Goal: Transaction & Acquisition: Obtain resource

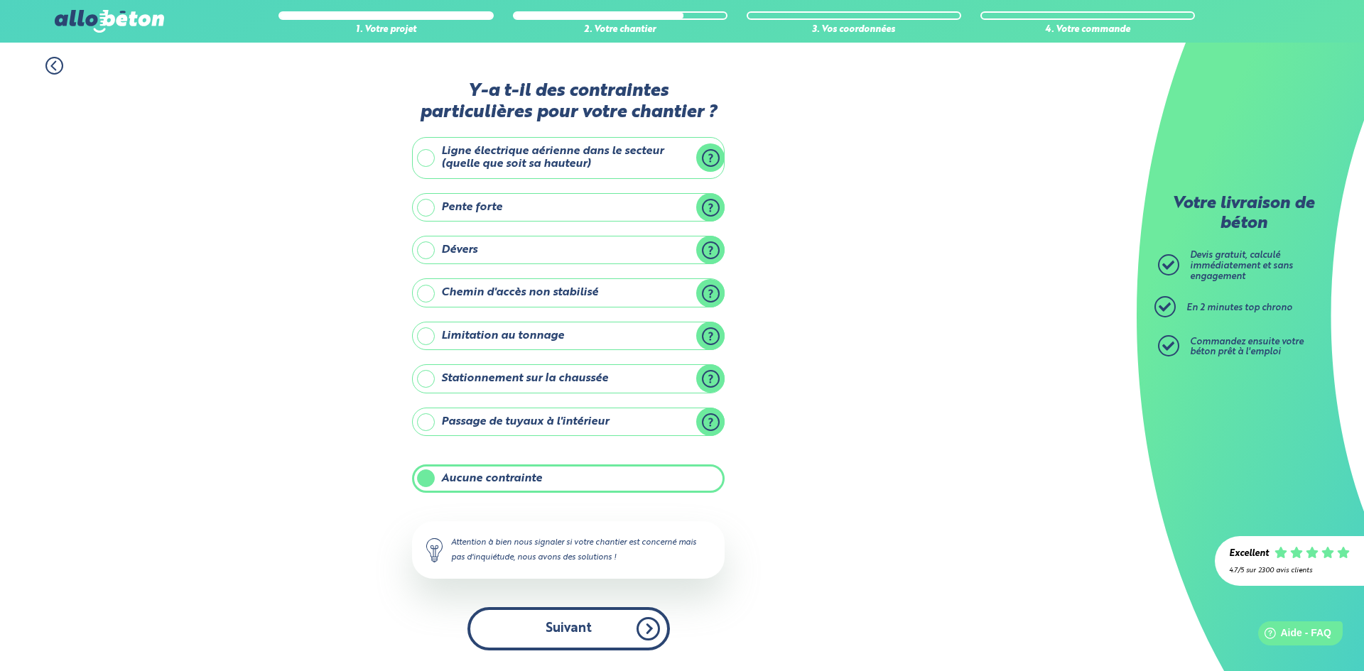
click at [558, 624] on button "Suivant" at bounding box center [568, 628] width 202 height 43
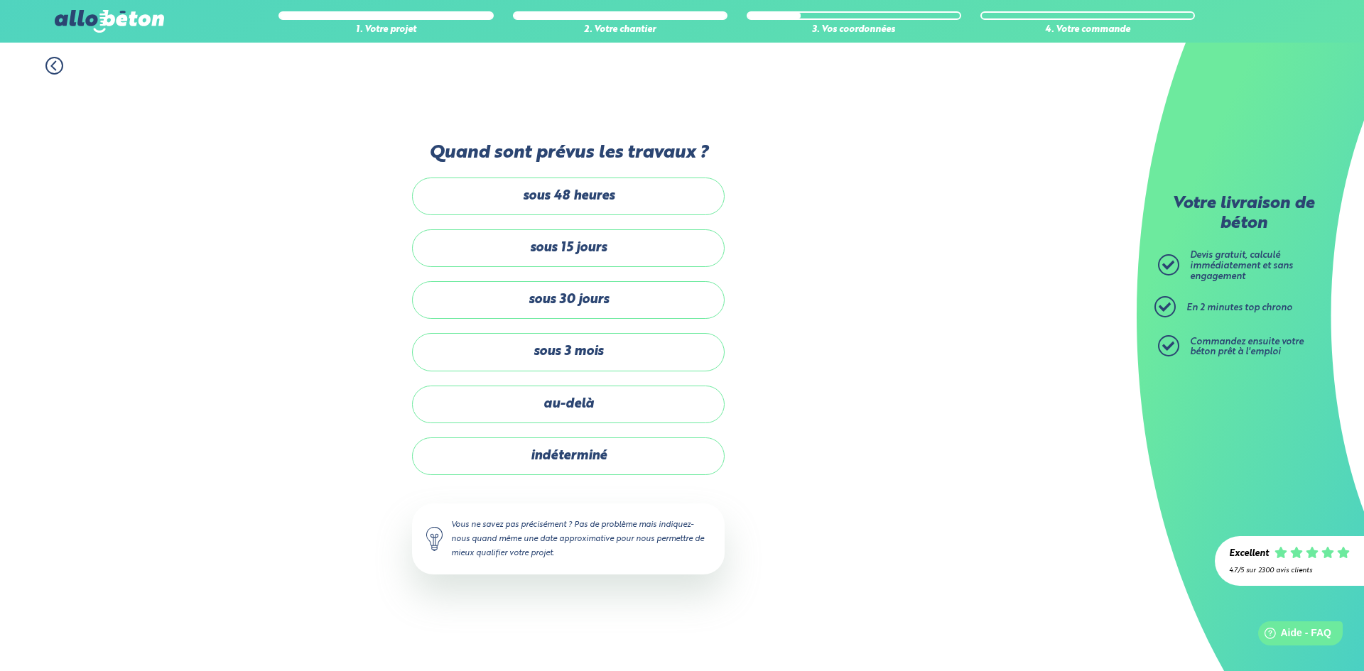
click at [564, 242] on label "sous 15 jours" at bounding box center [568, 248] width 313 height 38
click at [0, 0] on input "sous 15 jours" at bounding box center [0, 0] width 0 height 0
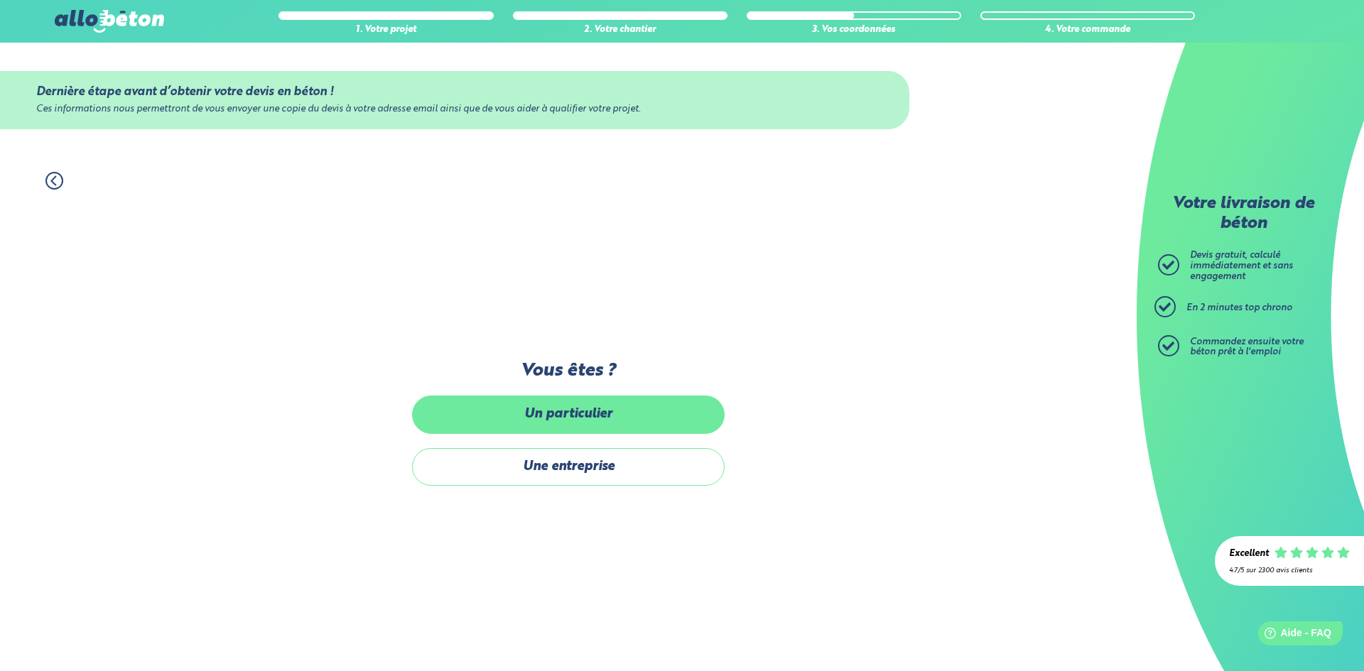
click at [487, 416] on label "Un particulier" at bounding box center [568, 415] width 313 height 38
click at [0, 0] on input "Un particulier" at bounding box center [0, 0] width 0 height 0
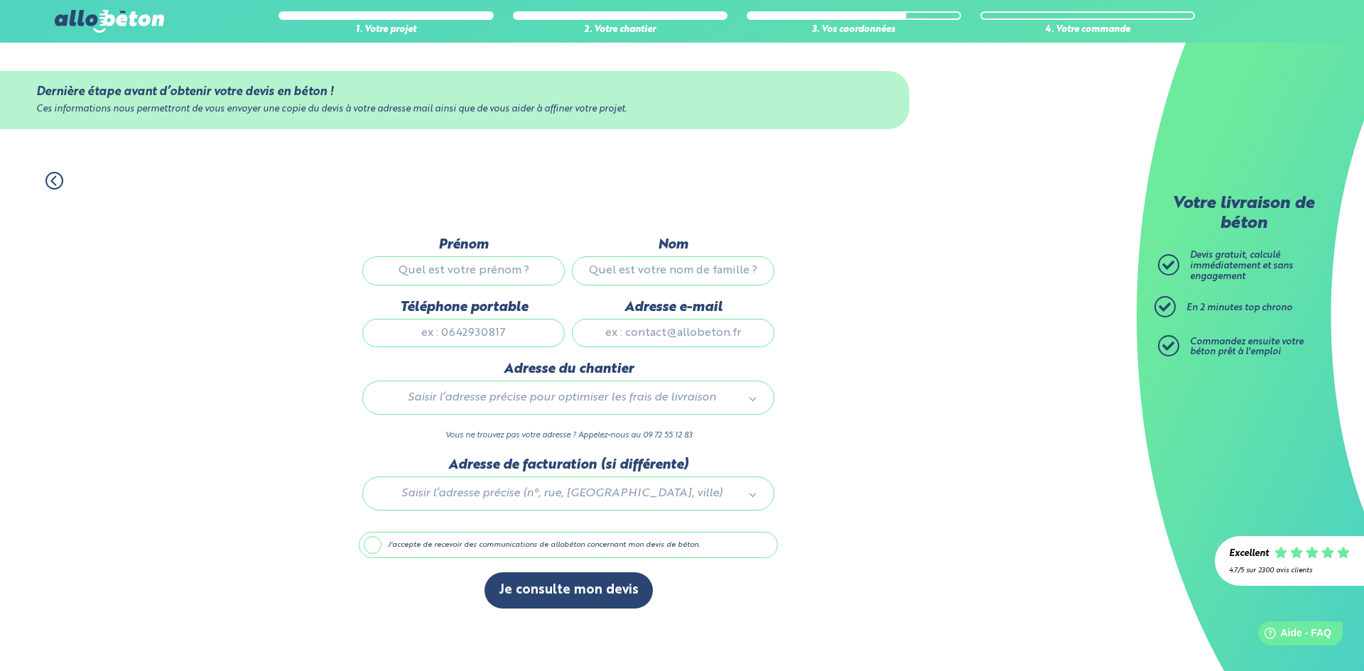
click at [445, 265] on input "Prénom" at bounding box center [463, 270] width 202 height 28
click at [526, 274] on input "Prénom" at bounding box center [463, 270] width 202 height 28
type input "m"
type input "Matthieu"
click at [615, 276] on input "Nom" at bounding box center [673, 270] width 202 height 28
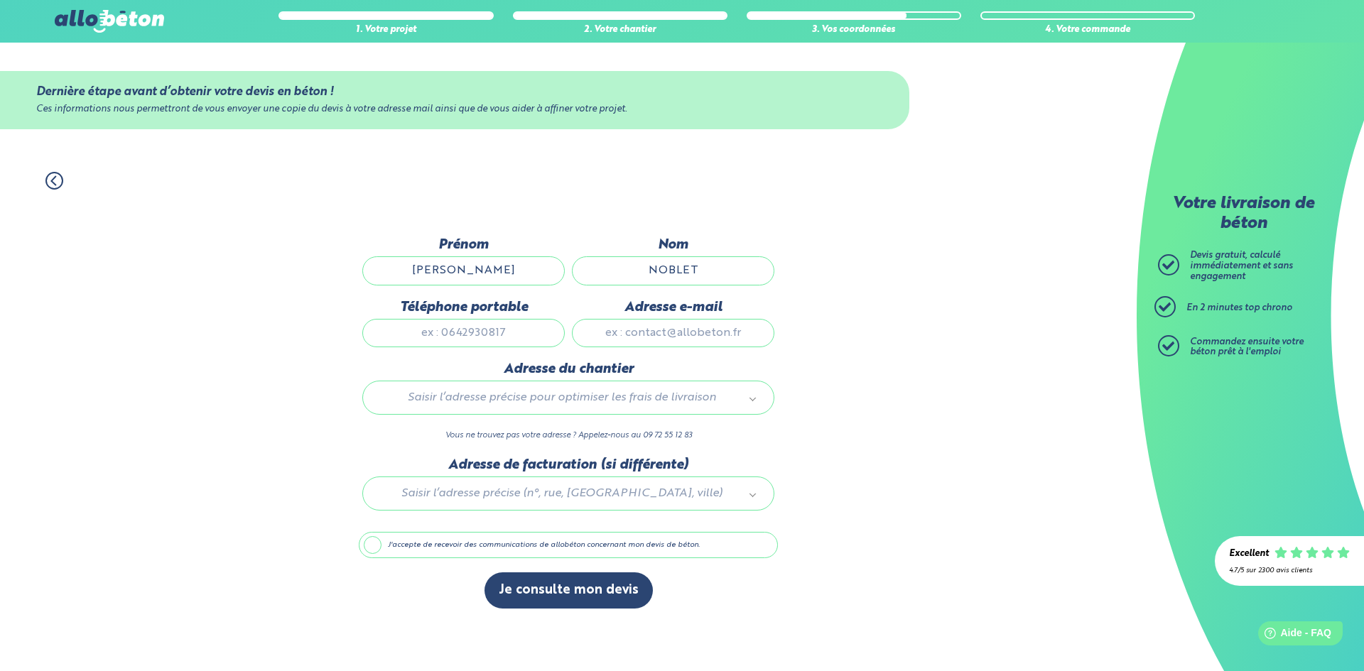
type input "NOBLET"
click at [503, 322] on input "Téléphone portable" at bounding box center [463, 333] width 202 height 28
type input "0631191857"
click at [609, 342] on input "Adresse e-mail" at bounding box center [673, 333] width 202 height 28
type input "matthieu.noblet@hotmail.fr"
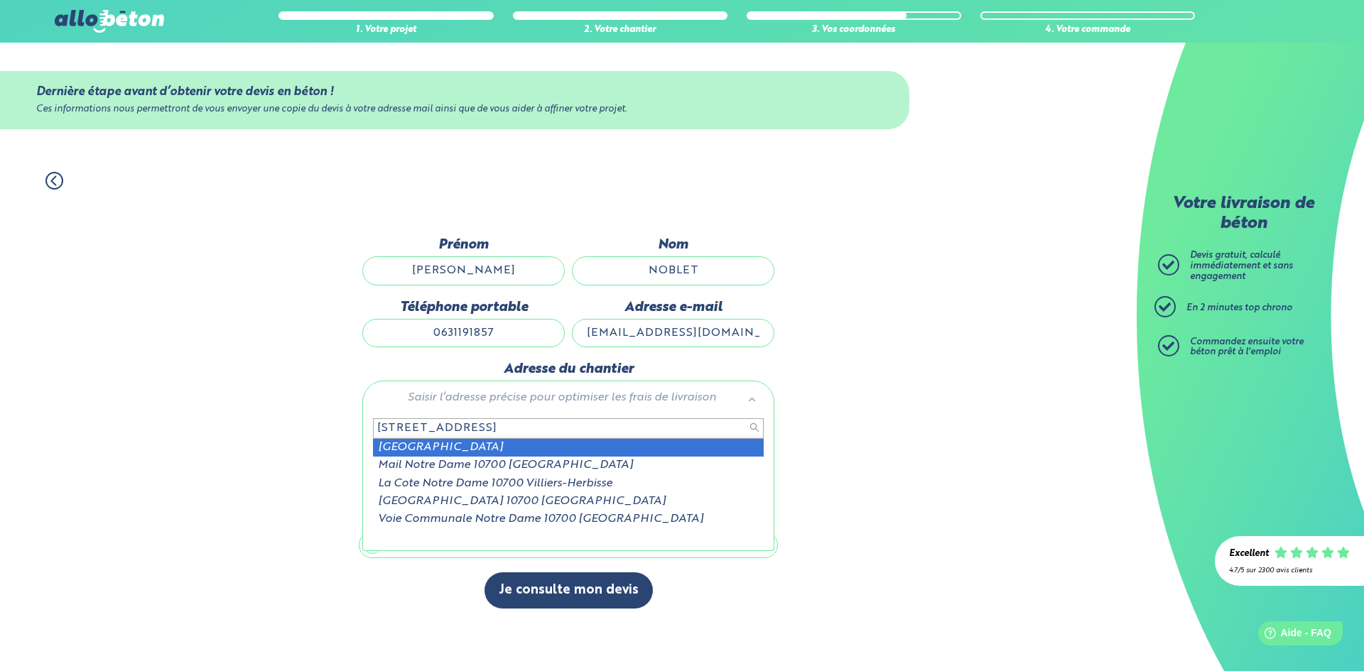
type input "22 rue notre dame 10700"
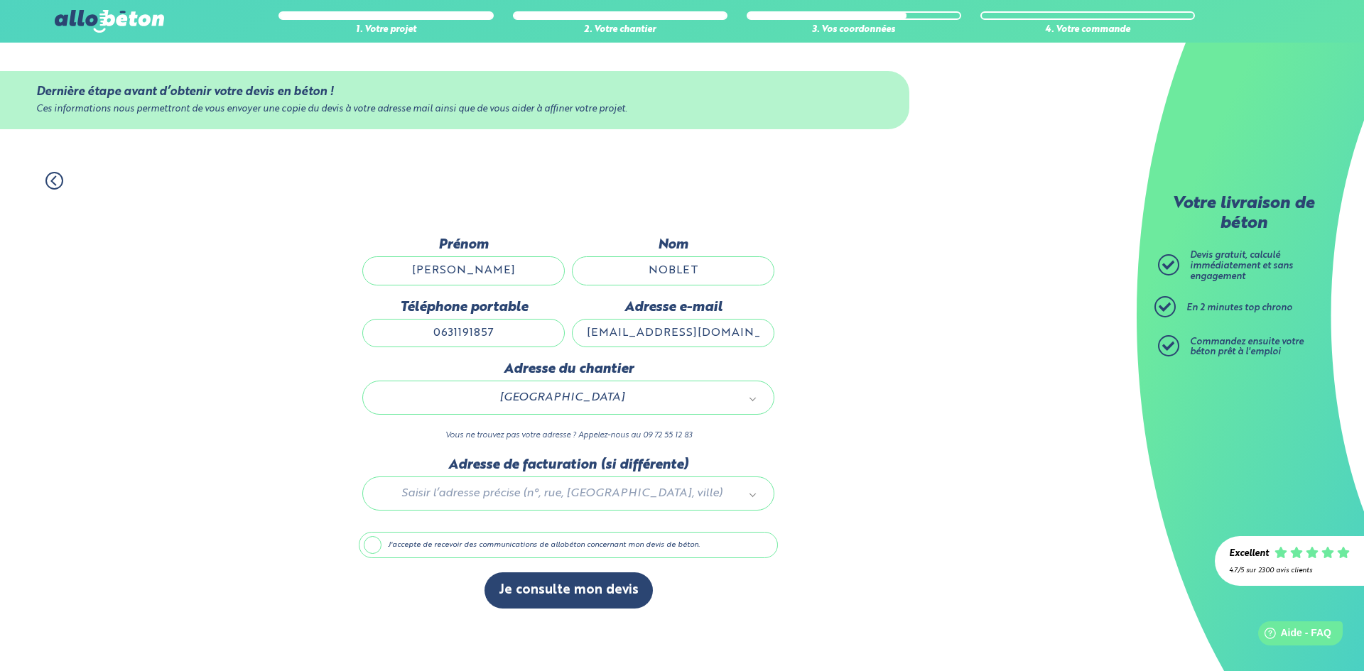
click at [495, 496] on div at bounding box center [568, 490] width 419 height 67
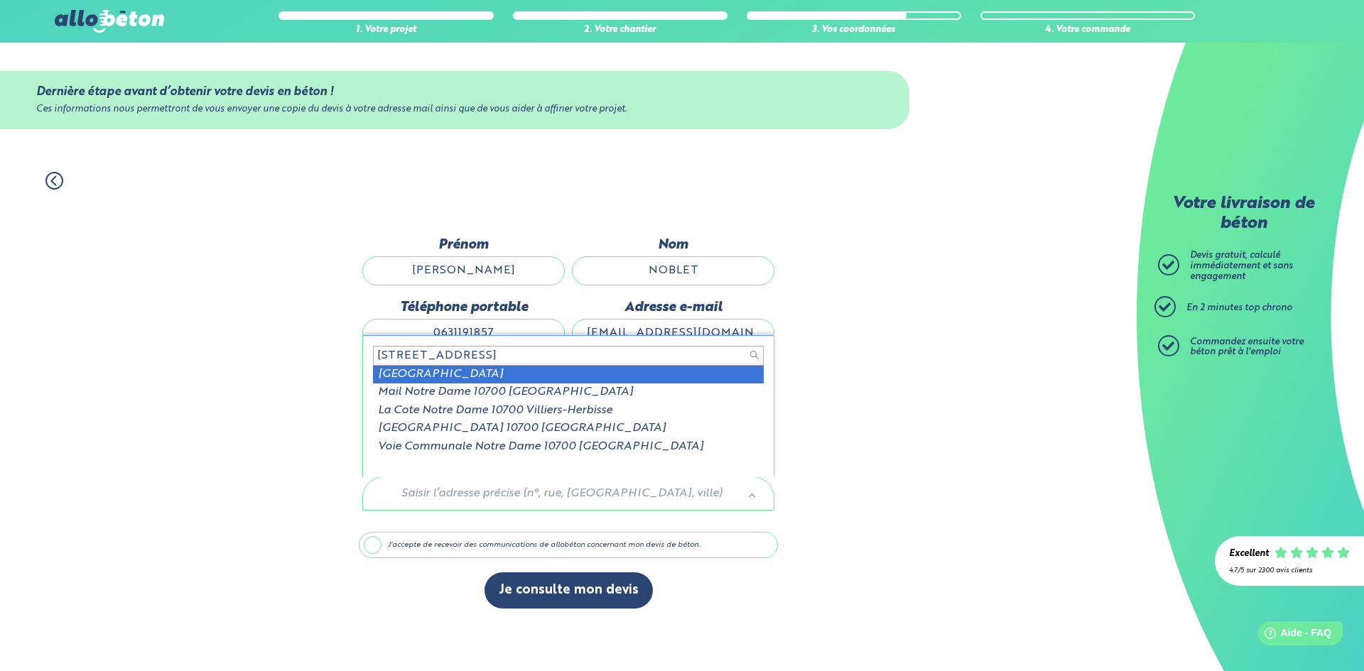
type input "22 rue notre dame 10700"
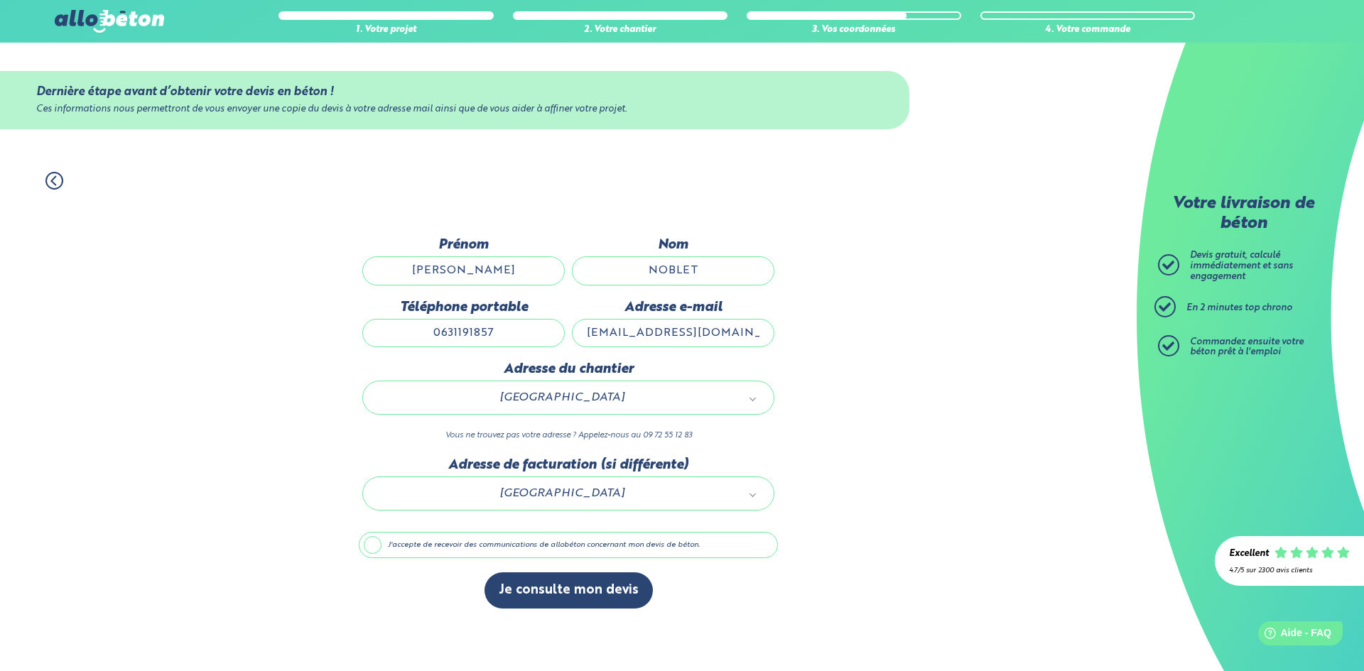
click at [371, 542] on label "J'accepte de recevoir des communications de allobéton concernant mon devis de b…" at bounding box center [568, 545] width 419 height 27
click at [0, 0] on input "J'accepte de recevoir des communications de allobéton concernant mon devis de b…" at bounding box center [0, 0] width 0 height 0
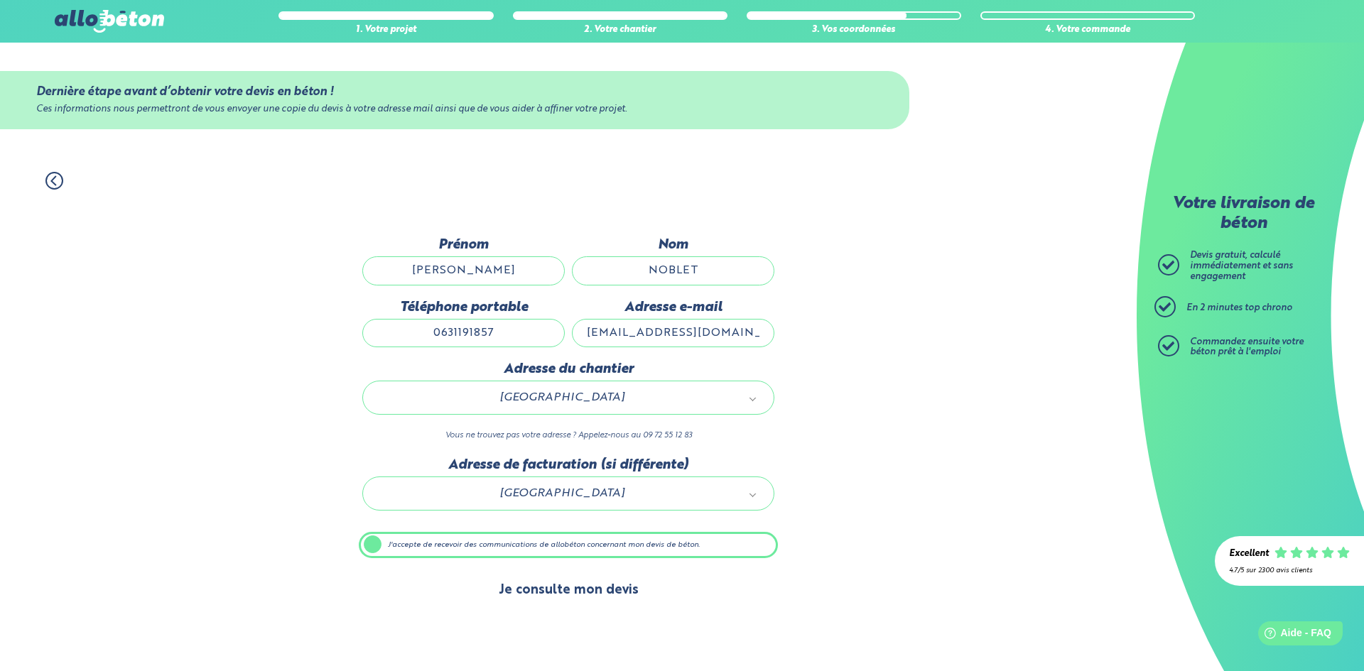
click at [550, 590] on button "Je consulte mon devis" at bounding box center [568, 591] width 168 height 36
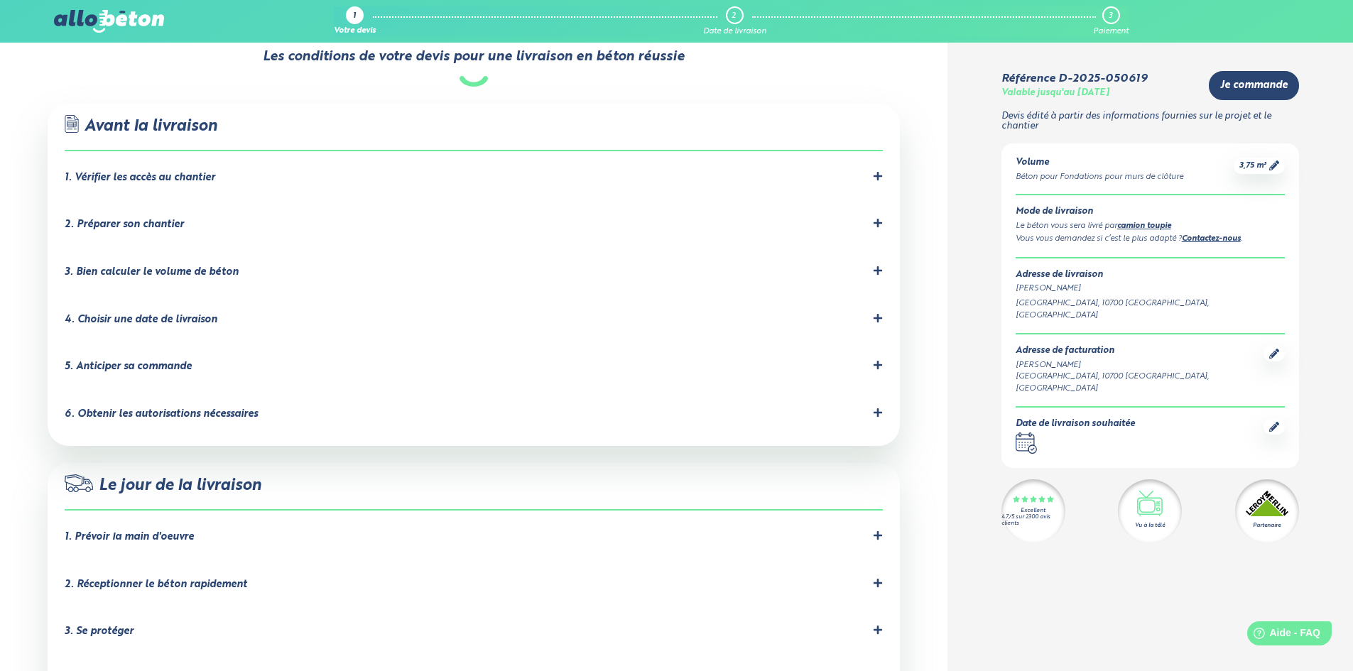
scroll to position [845, 0]
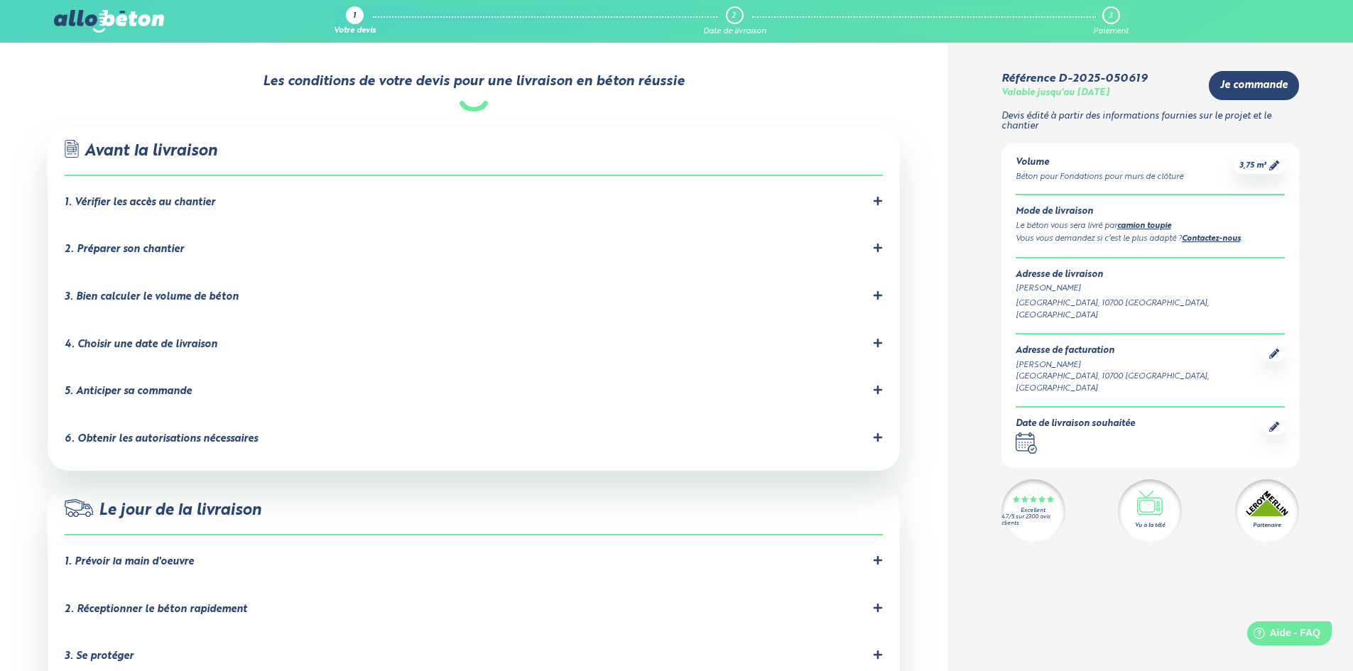
click at [874, 243] on icon at bounding box center [878, 248] width 10 height 10
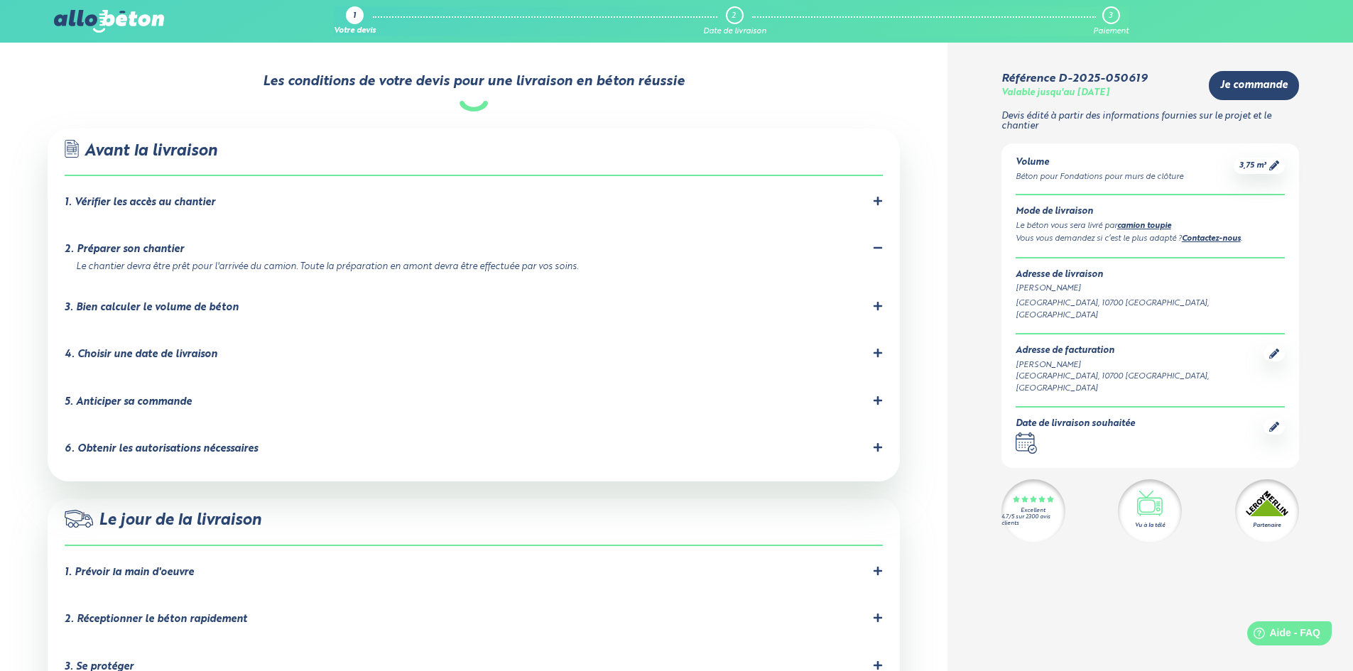
click at [876, 301] on icon at bounding box center [878, 306] width 10 height 10
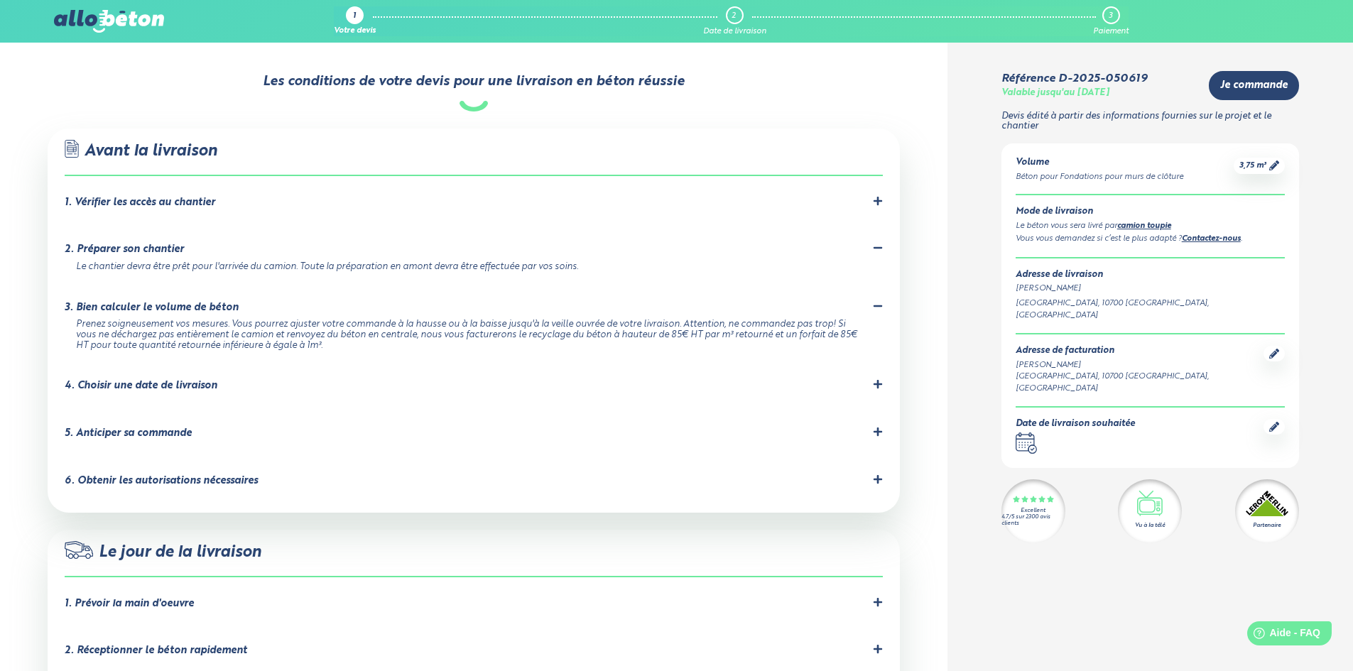
click at [199, 475] on div "6. Obtenir les autorisations nécessaires" at bounding box center [161, 481] width 193 height 12
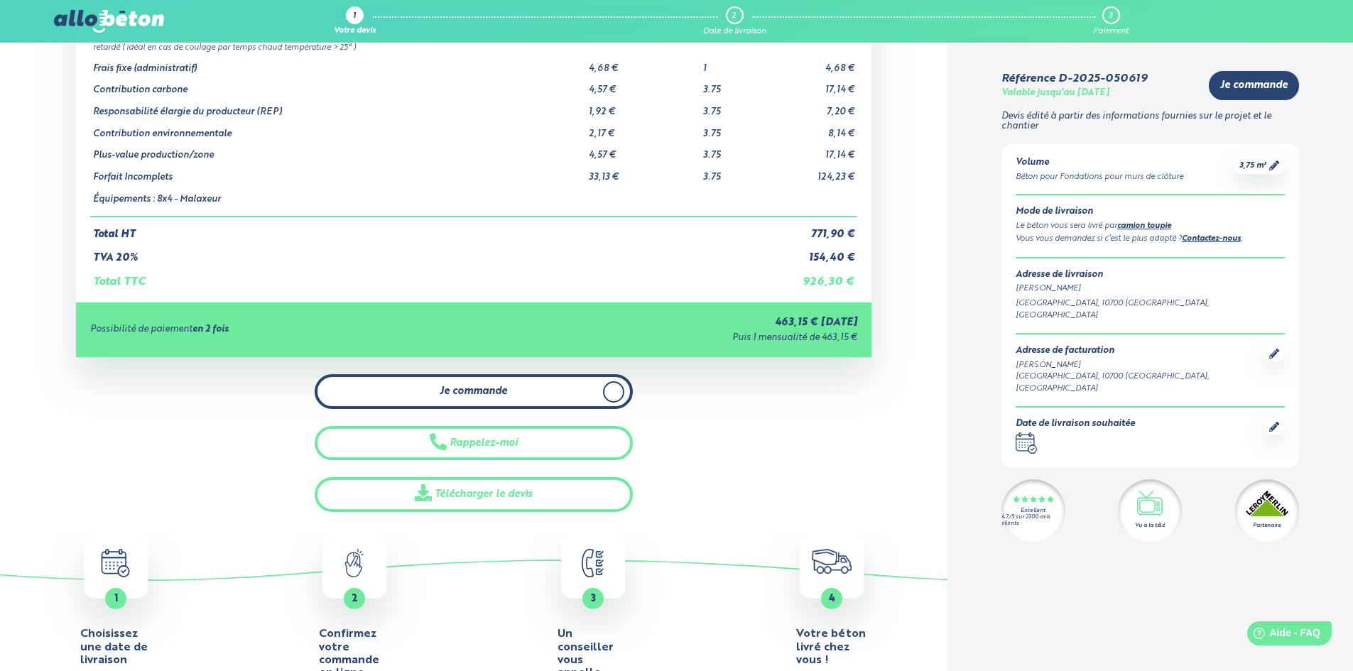
scroll to position [0, 0]
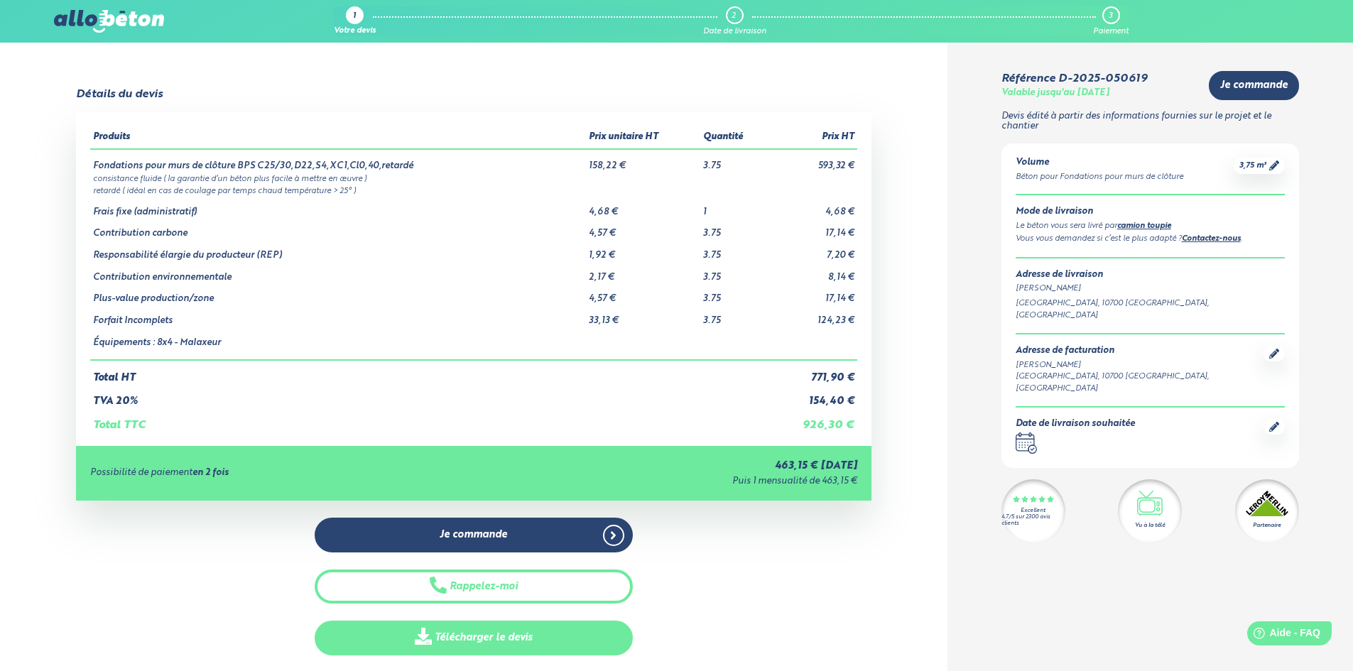
click at [489, 637] on link "Télécharger le devis" at bounding box center [474, 638] width 318 height 35
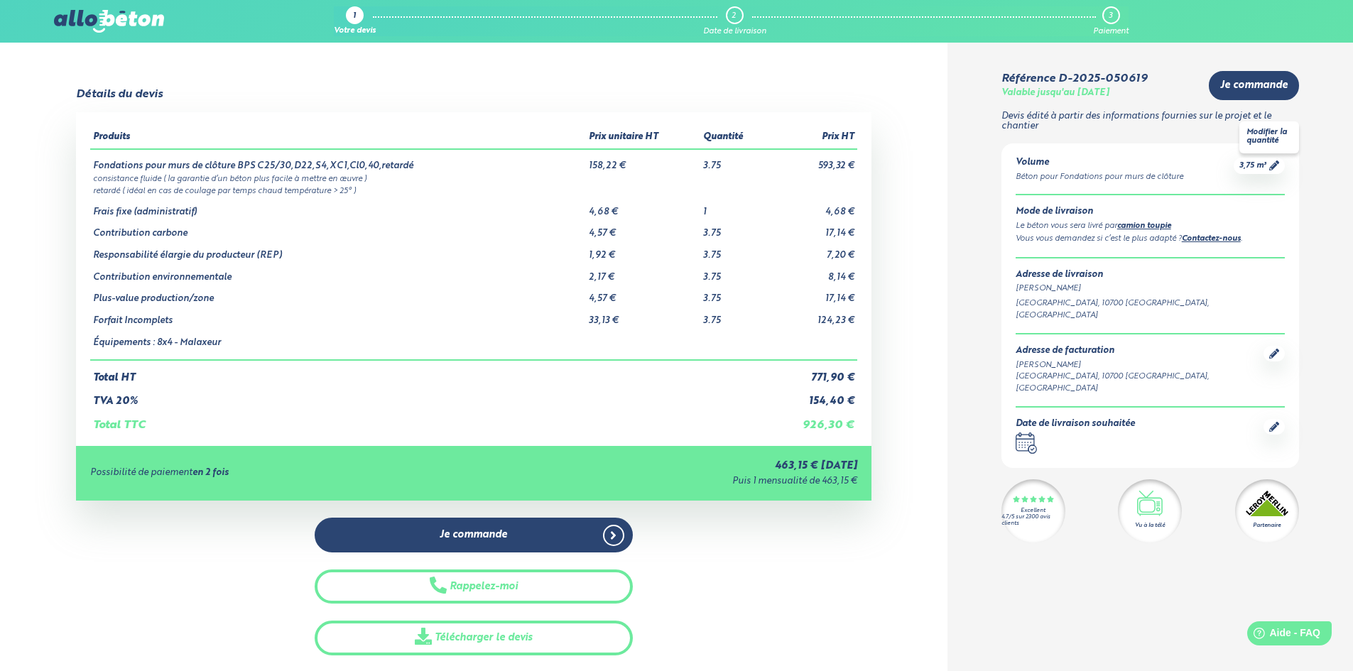
click at [1251, 168] on span "3,75 m³" at bounding box center [1252, 166] width 27 height 11
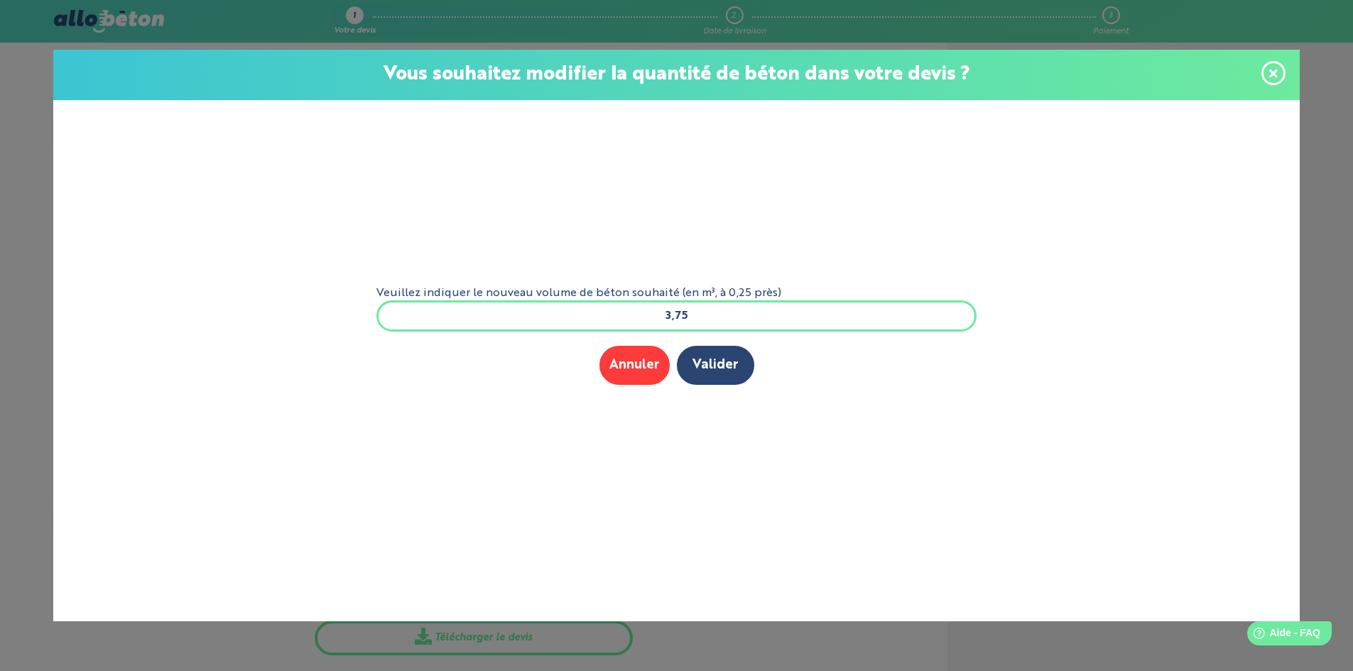
drag, startPoint x: 693, startPoint y: 319, endPoint x: 656, endPoint y: 322, distance: 37.1
click at [657, 322] on input "3,75" at bounding box center [676, 315] width 601 height 31
type input "5"
click at [710, 368] on button "Valider" at bounding box center [715, 365] width 77 height 39
